Goal: Task Accomplishment & Management: Manage account settings

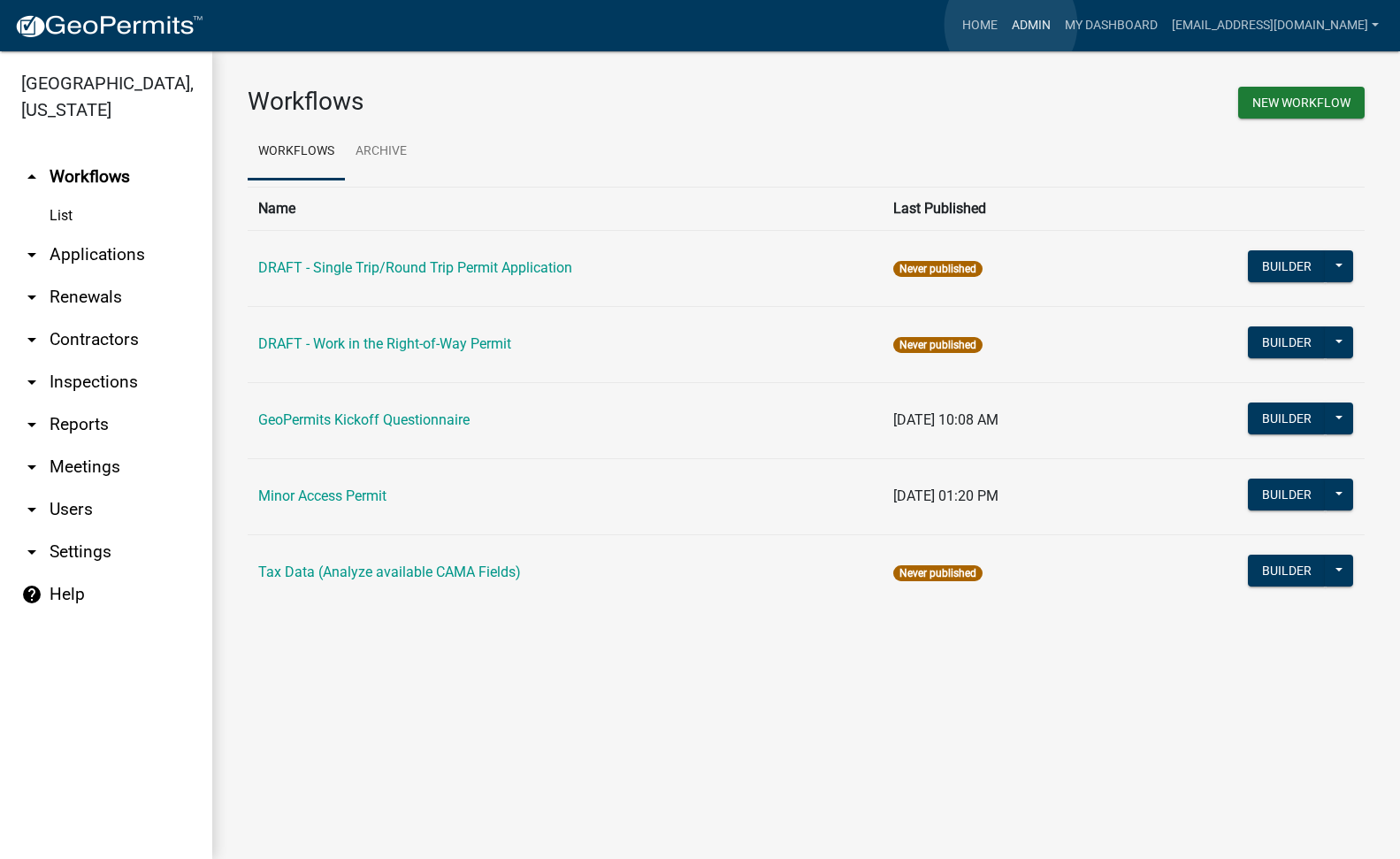
click at [1010, 24] on link "Admin" at bounding box center [1031, 25] width 53 height 34
click at [1005, 21] on link "Admin" at bounding box center [1031, 25] width 53 height 34
click at [1007, 22] on link "Admin" at bounding box center [1031, 25] width 53 height 34
click at [87, 233] on link "arrow_drop_down Applications" at bounding box center [106, 254] width 213 height 42
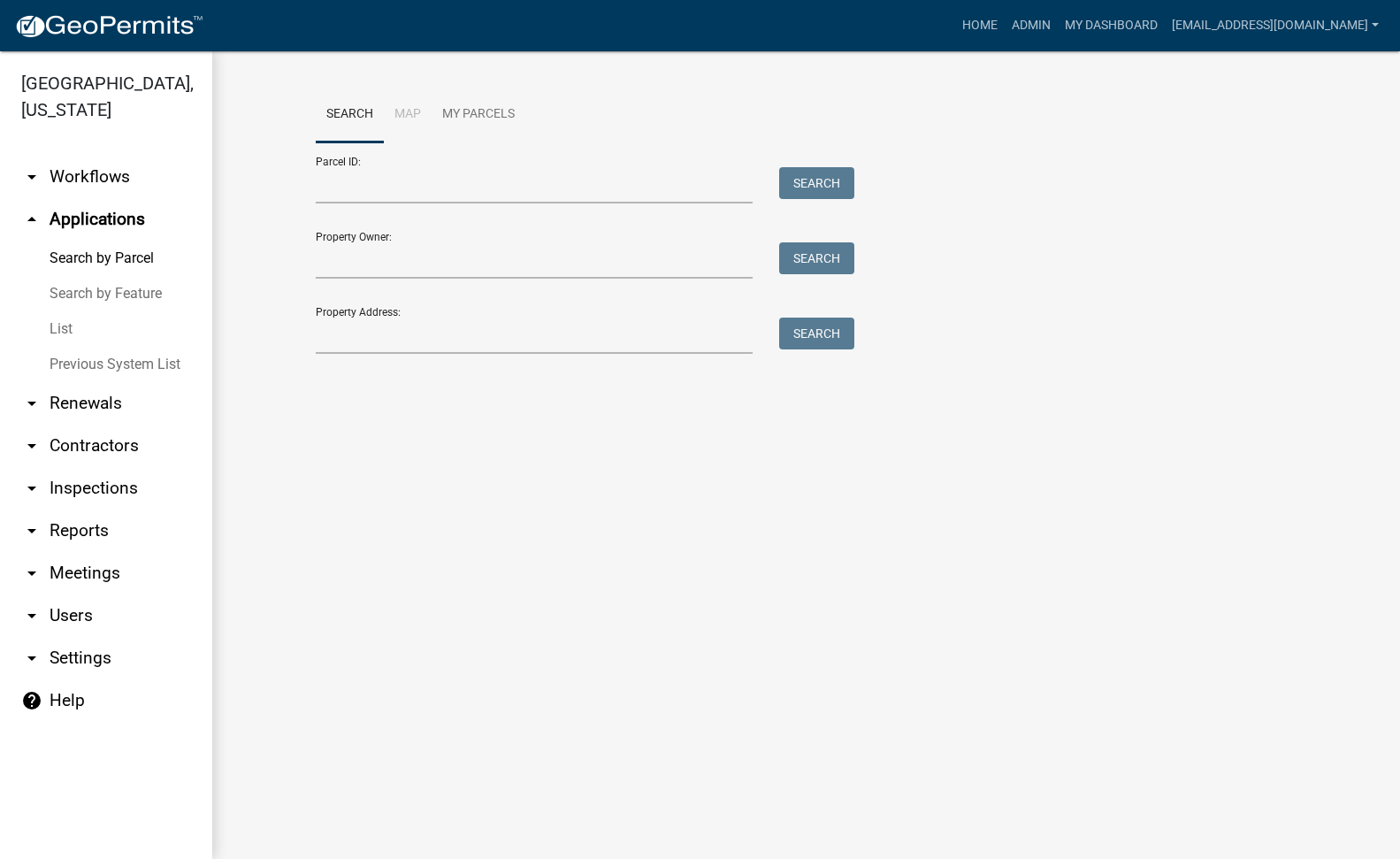
click at [60, 311] on link "List" at bounding box center [106, 329] width 213 height 36
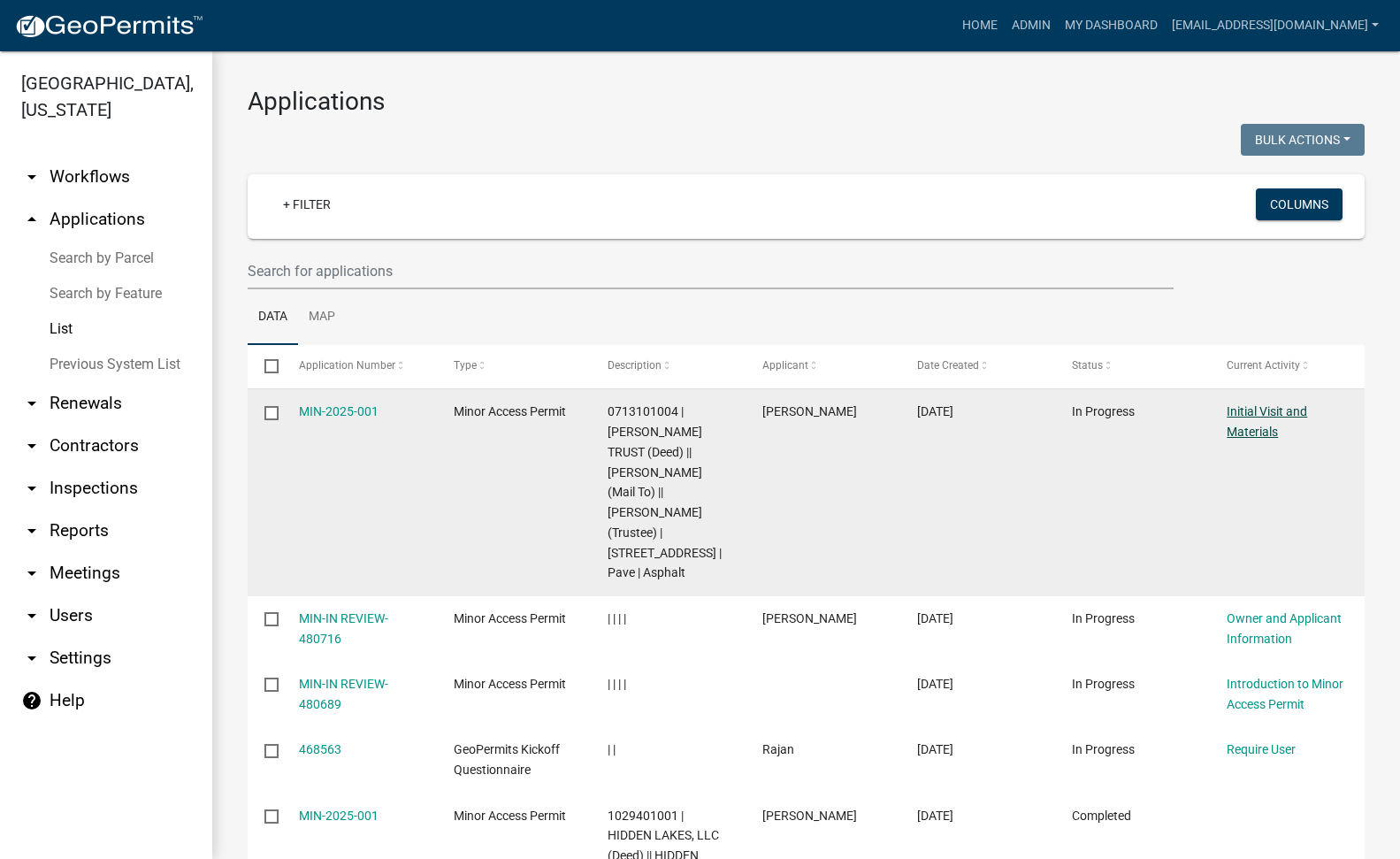
click at [1260, 412] on link "Initial Visit and Materials" at bounding box center [1267, 421] width 81 height 35
